Goal: Task Accomplishment & Management: Manage account settings

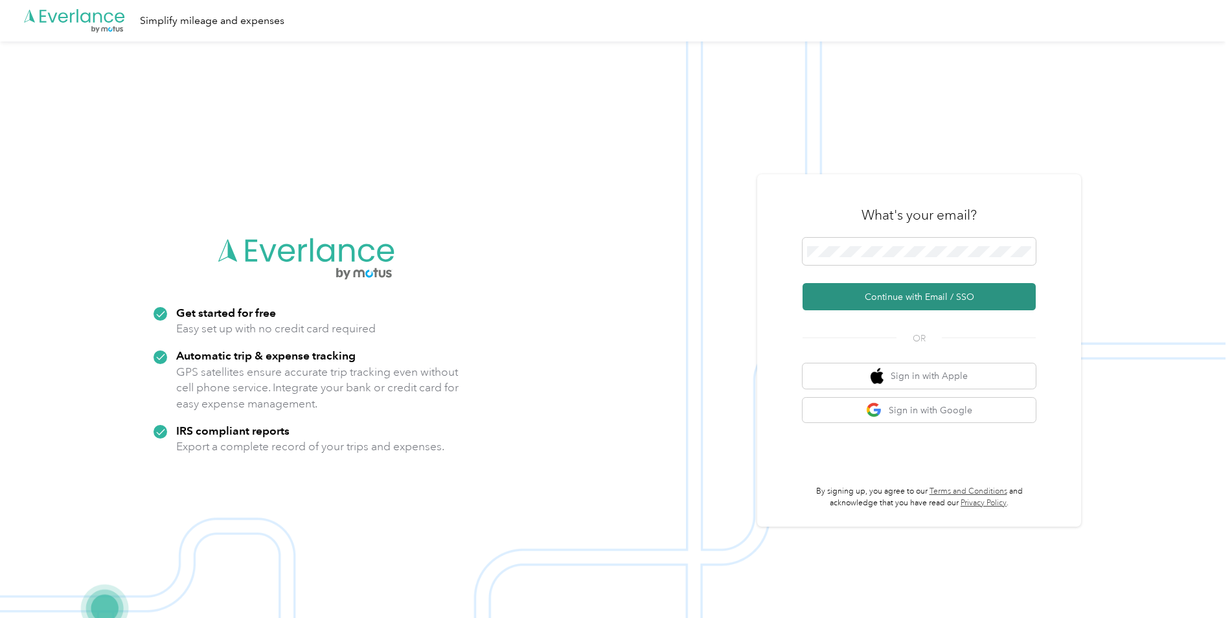
click at [862, 297] on button "Continue with Email / SSO" at bounding box center [918, 296] width 233 height 27
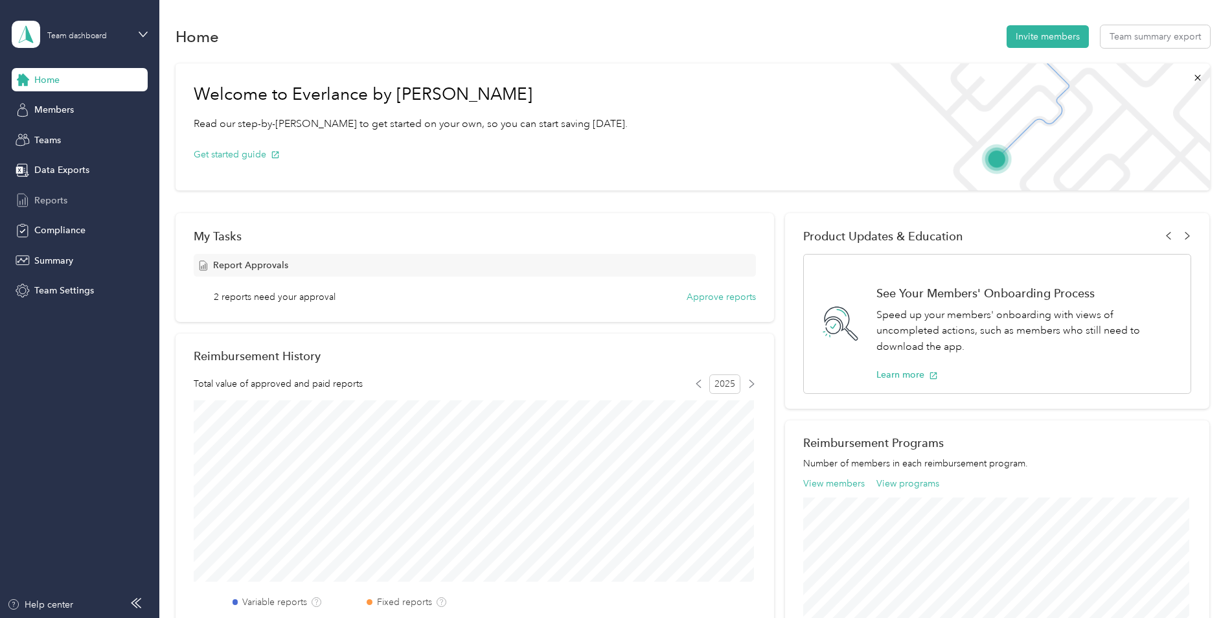
click at [37, 198] on span "Reports" at bounding box center [50, 201] width 33 height 14
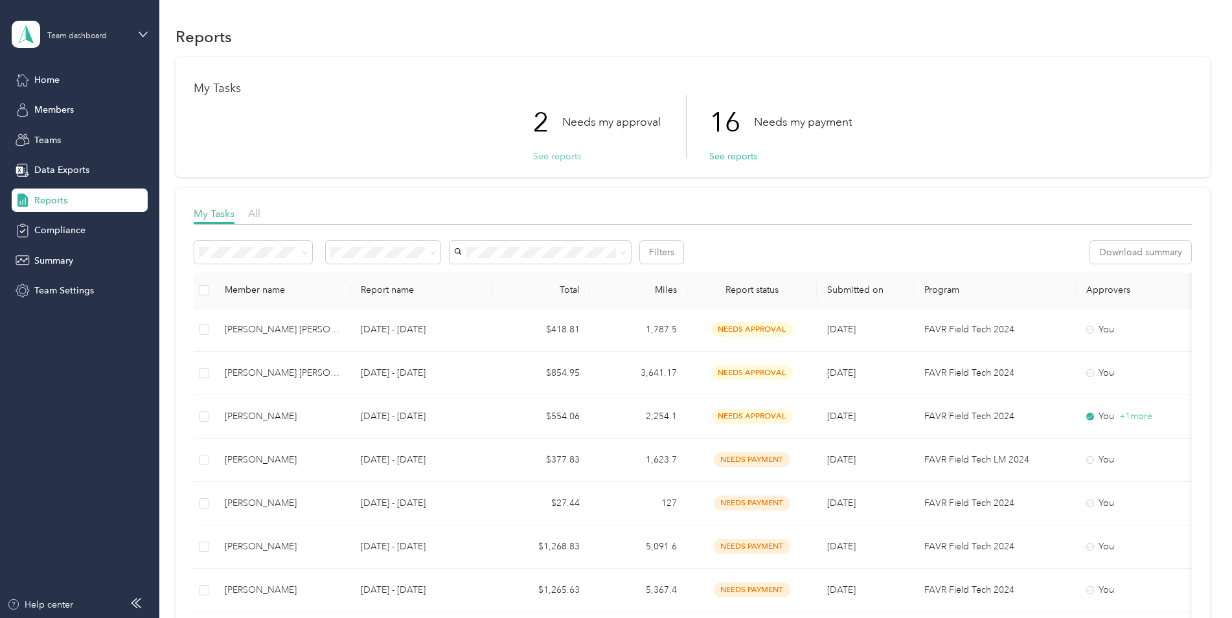
click at [543, 157] on button "See reports" at bounding box center [557, 157] width 48 height 14
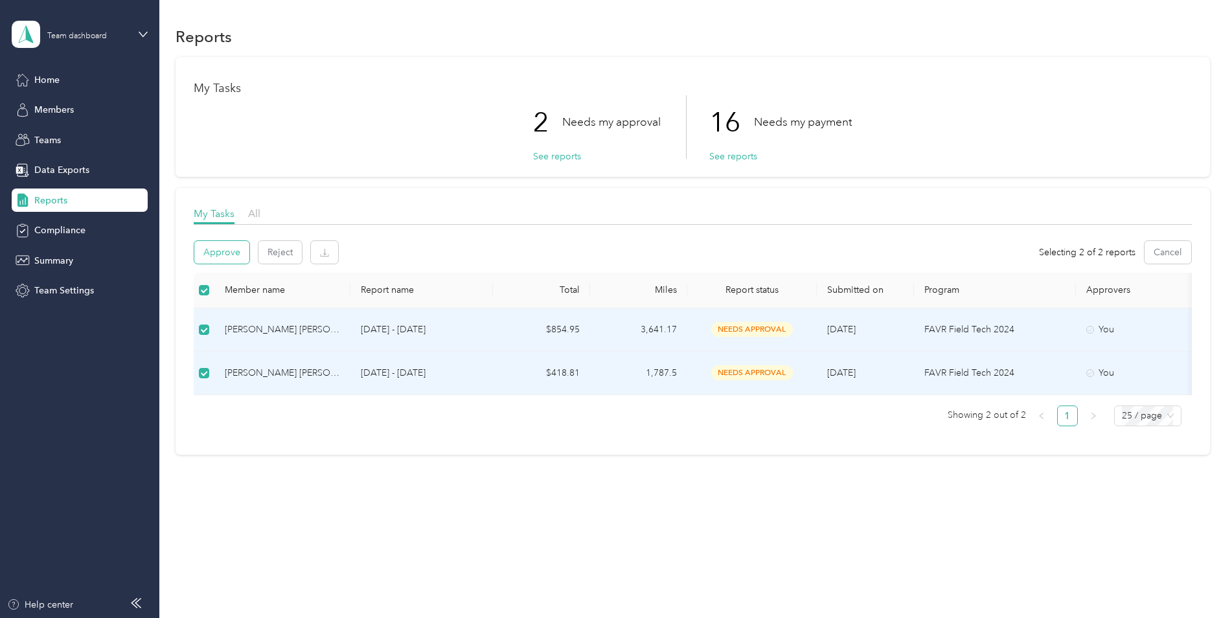
click at [217, 250] on button "Approve" at bounding box center [221, 252] width 55 height 23
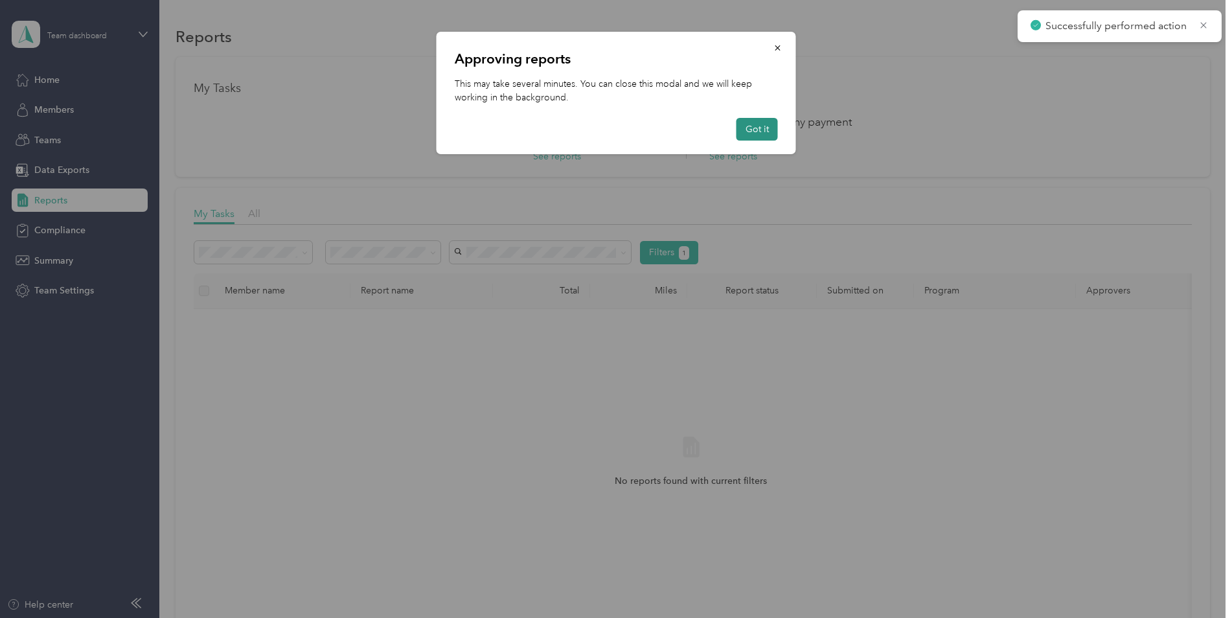
click at [760, 131] on button "Got it" at bounding box center [756, 129] width 41 height 23
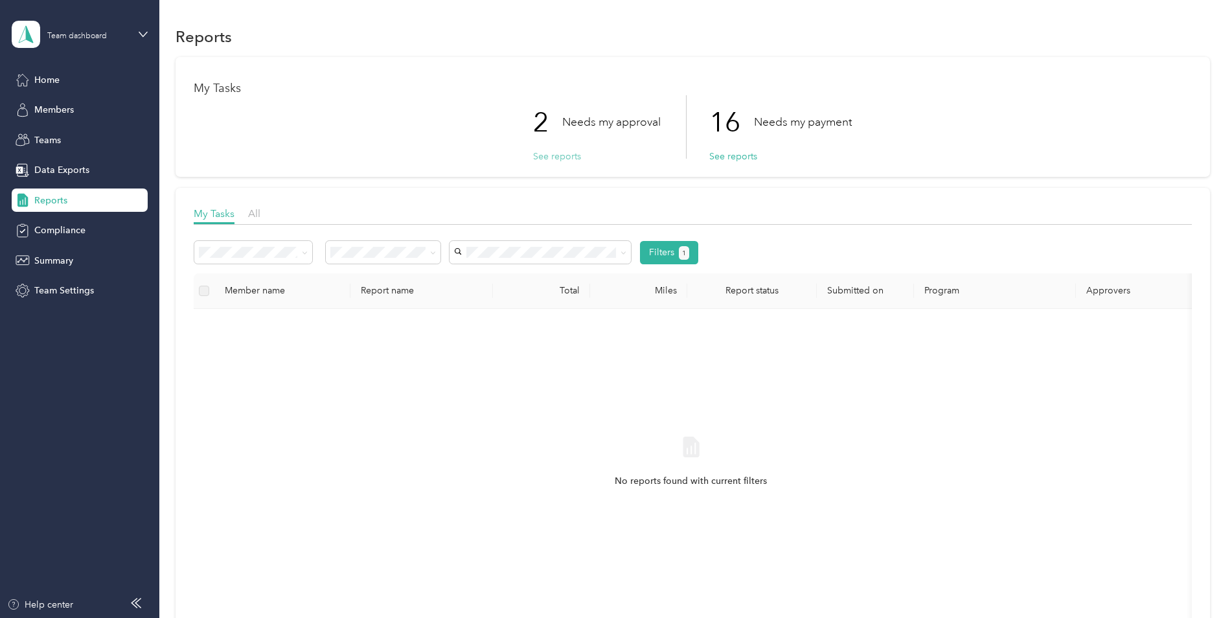
click at [551, 153] on button "See reports" at bounding box center [557, 157] width 48 height 14
click at [730, 157] on button "See reports" at bounding box center [733, 157] width 48 height 14
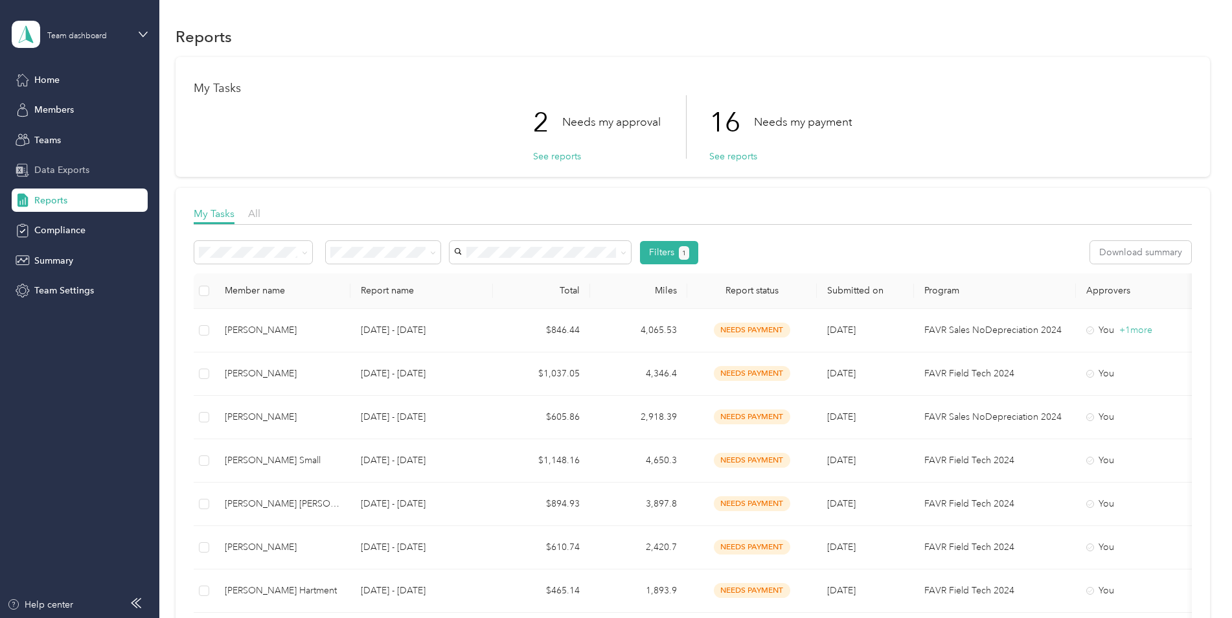
click at [39, 171] on span "Data Exports" at bounding box center [61, 170] width 55 height 14
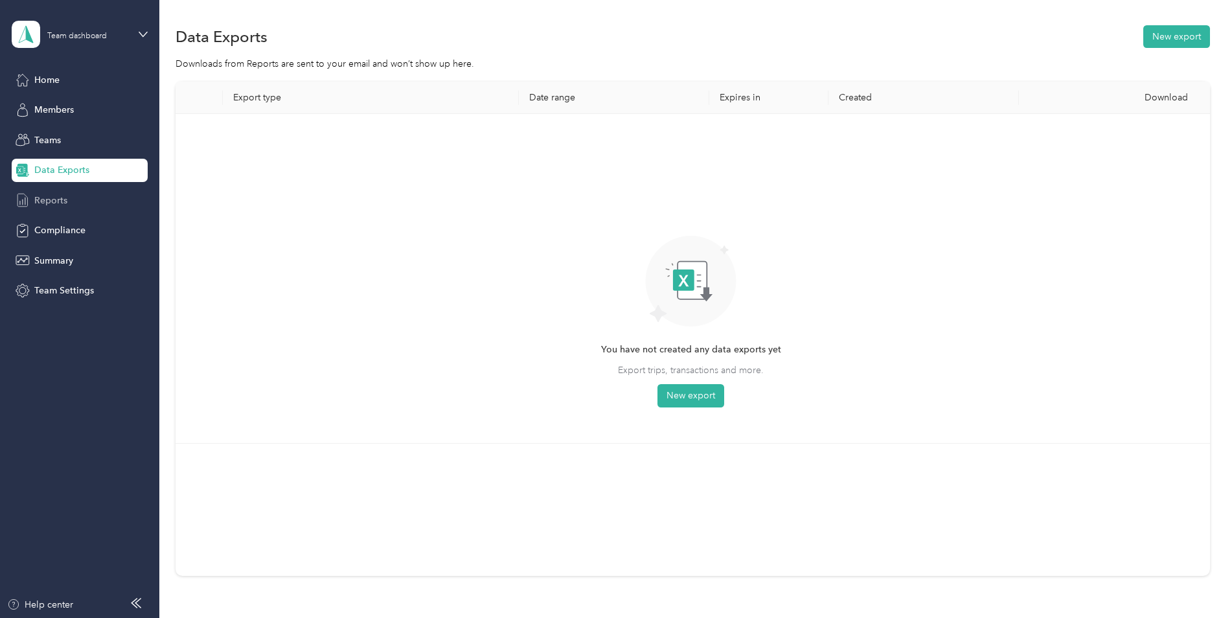
click at [56, 203] on span "Reports" at bounding box center [50, 201] width 33 height 14
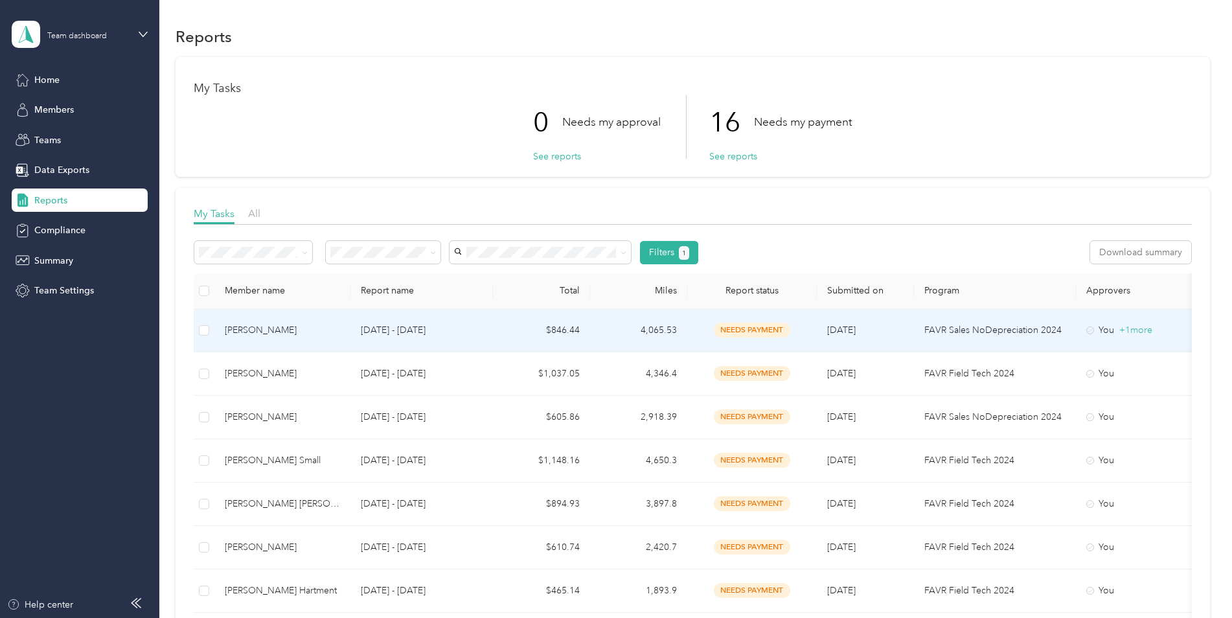
click at [560, 334] on td "$846.44" at bounding box center [541, 330] width 97 height 43
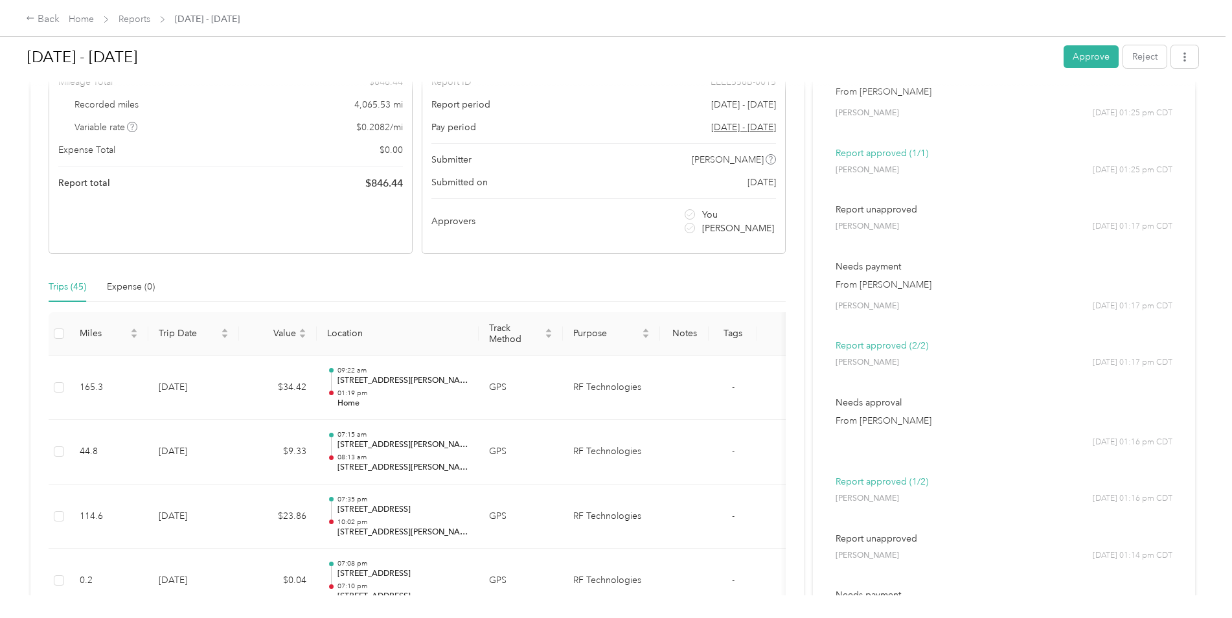
scroll to position [130, 0]
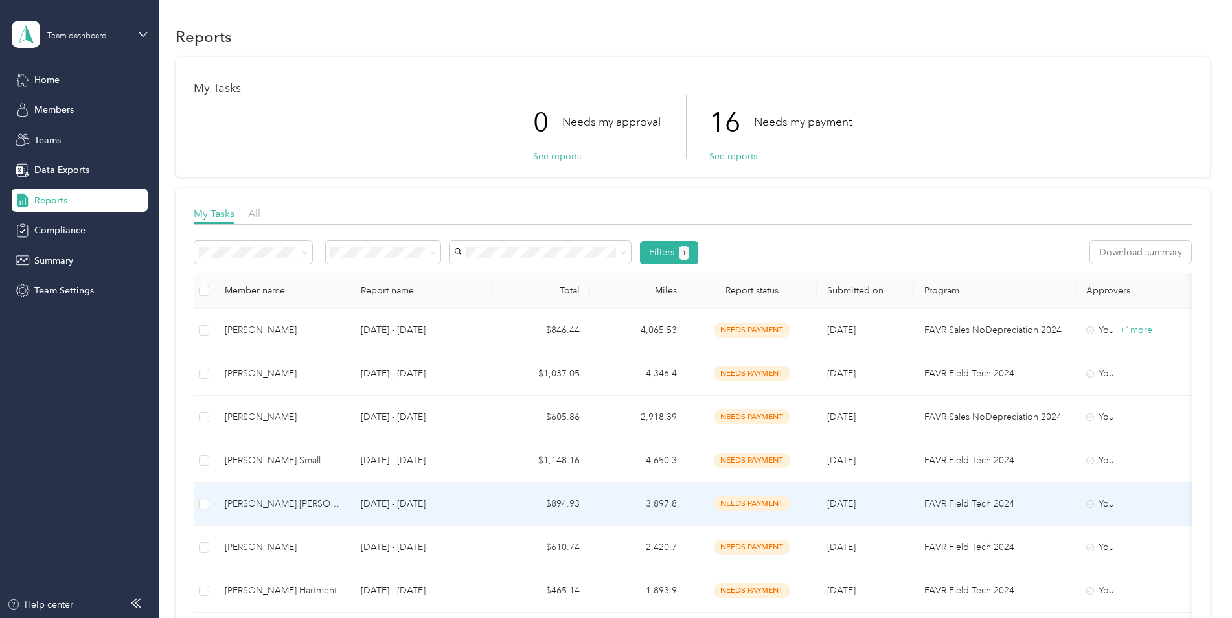
click at [483, 497] on td "[DATE] - [DATE]" at bounding box center [421, 504] width 142 height 43
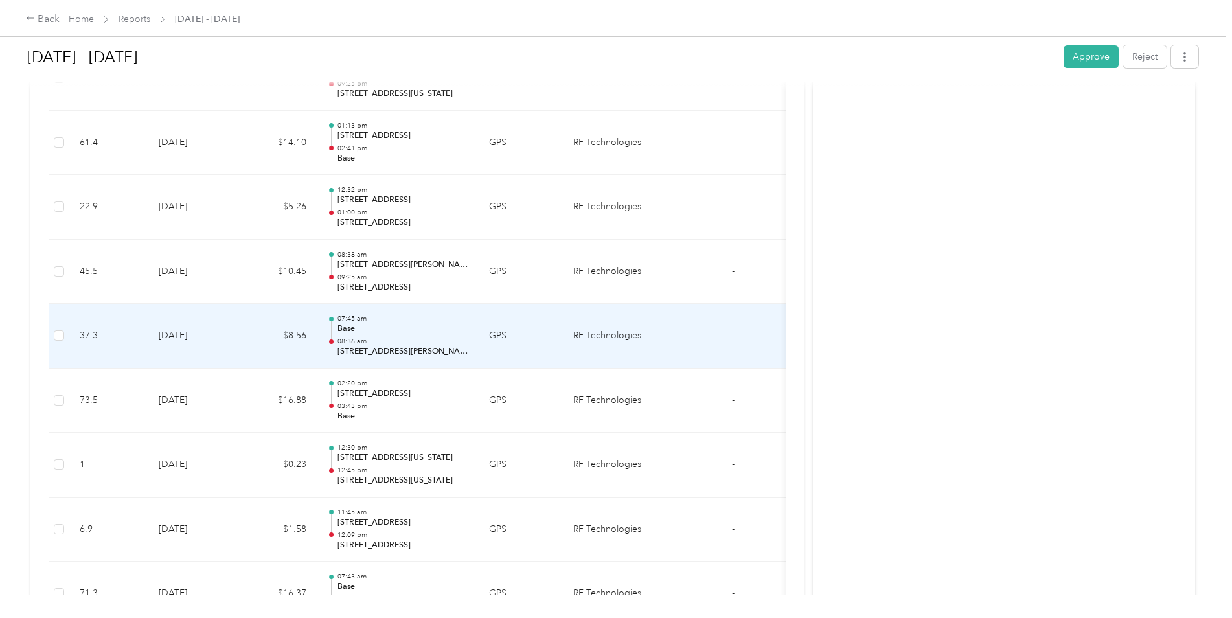
scroll to position [842, 0]
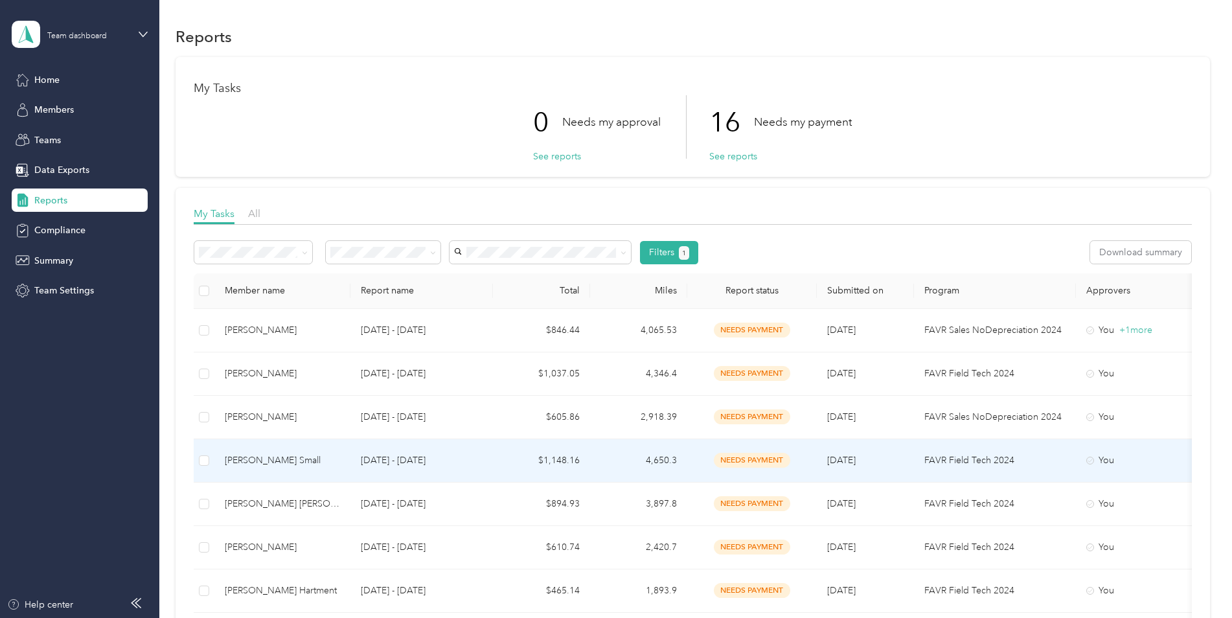
click at [571, 456] on td "$1,148.16" at bounding box center [541, 460] width 97 height 43
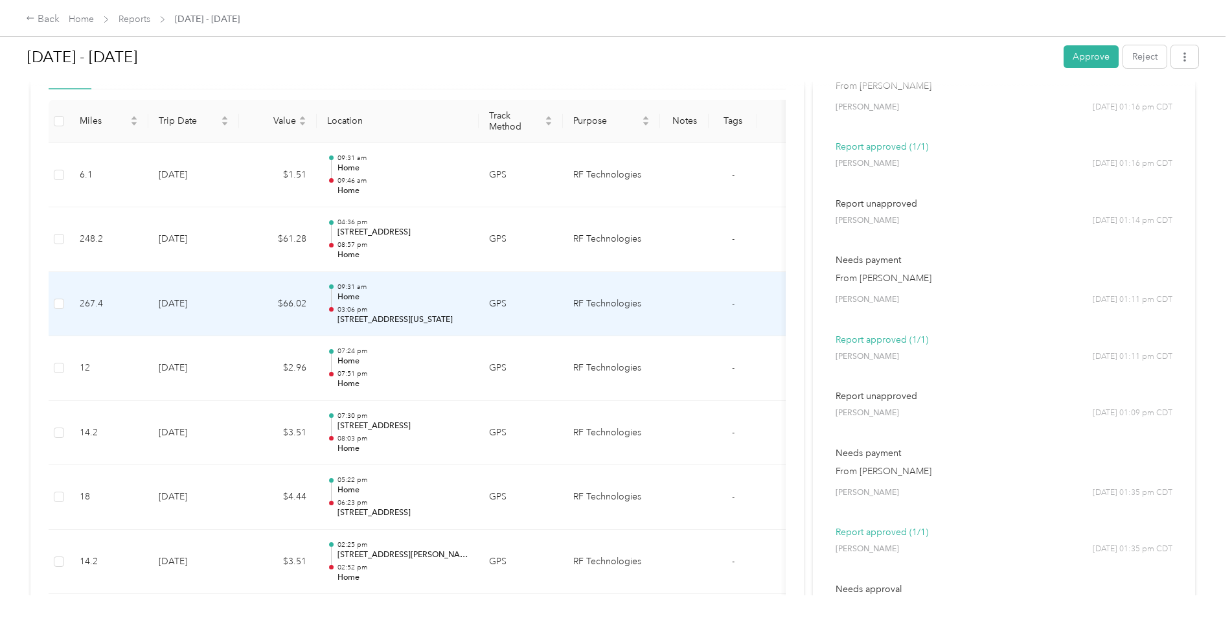
scroll to position [324, 0]
